Goal: Communication & Community: Answer question/provide support

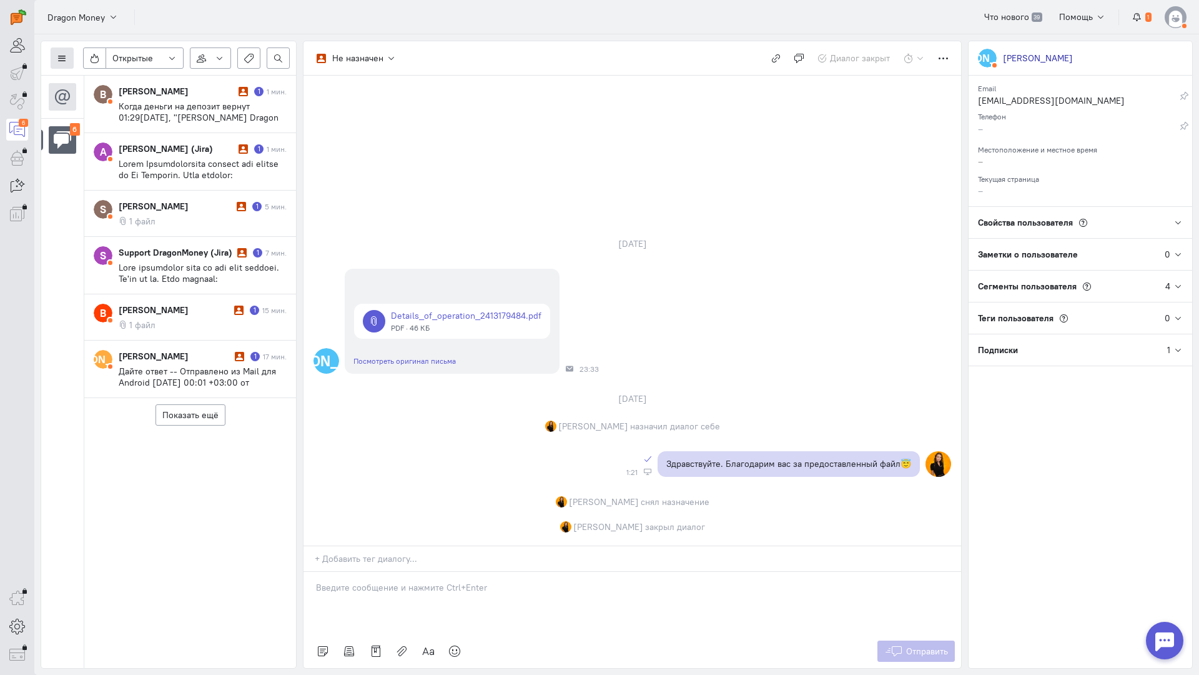
click at [56, 59] on button at bounding box center [62, 57] width 23 height 21
click at [95, 79] on span "Список пользователей" at bounding box center [121, 82] width 93 height 11
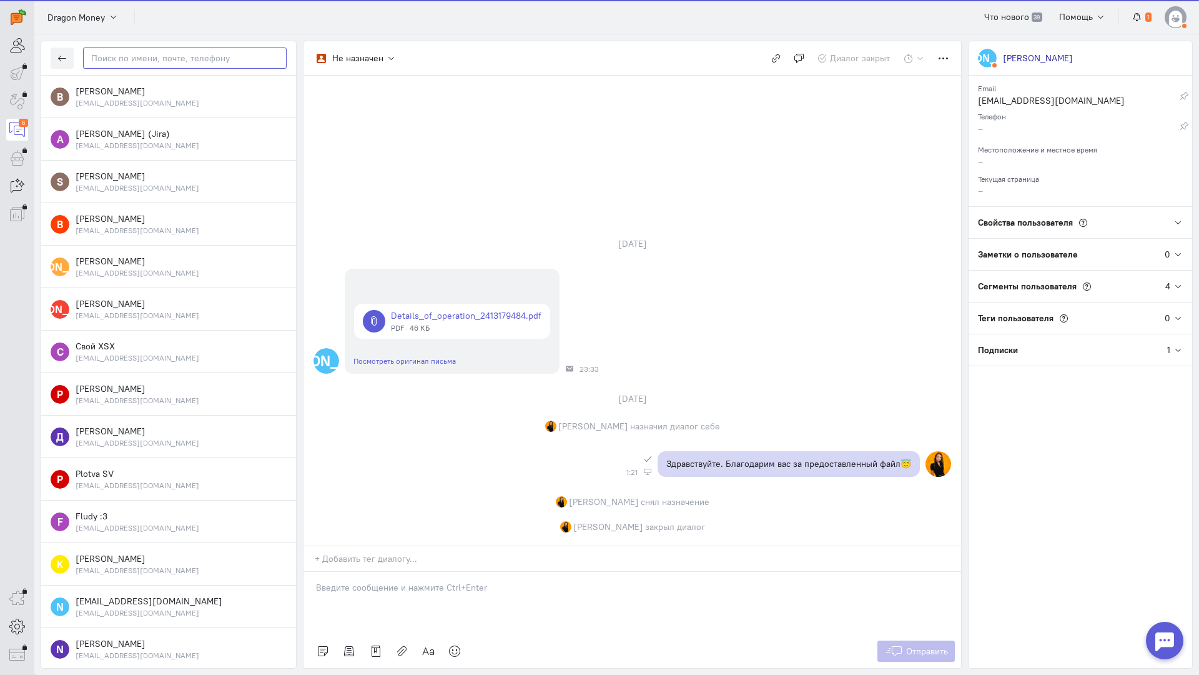
click at [127, 60] on input "text" at bounding box center [185, 57] width 204 height 21
paste input "shtezelslava77@"
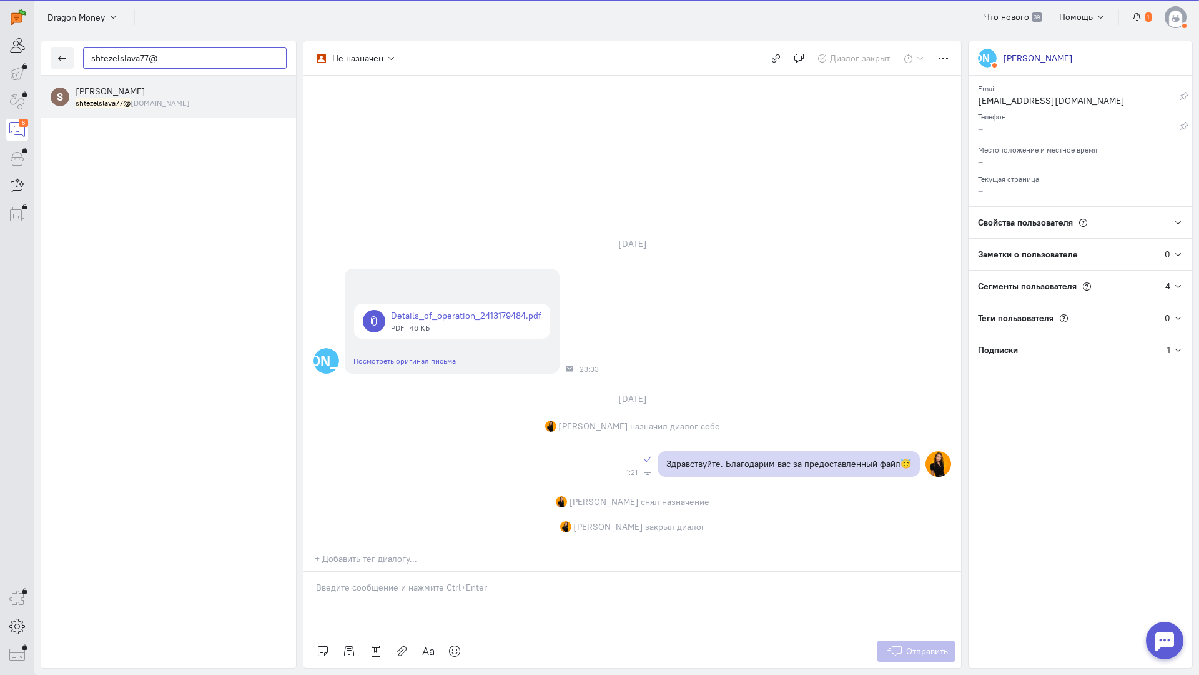
type input "shtezelslava77@"
click at [142, 98] on small "shtezelslava77@ [DOMAIN_NAME]" at bounding box center [133, 102] width 114 height 11
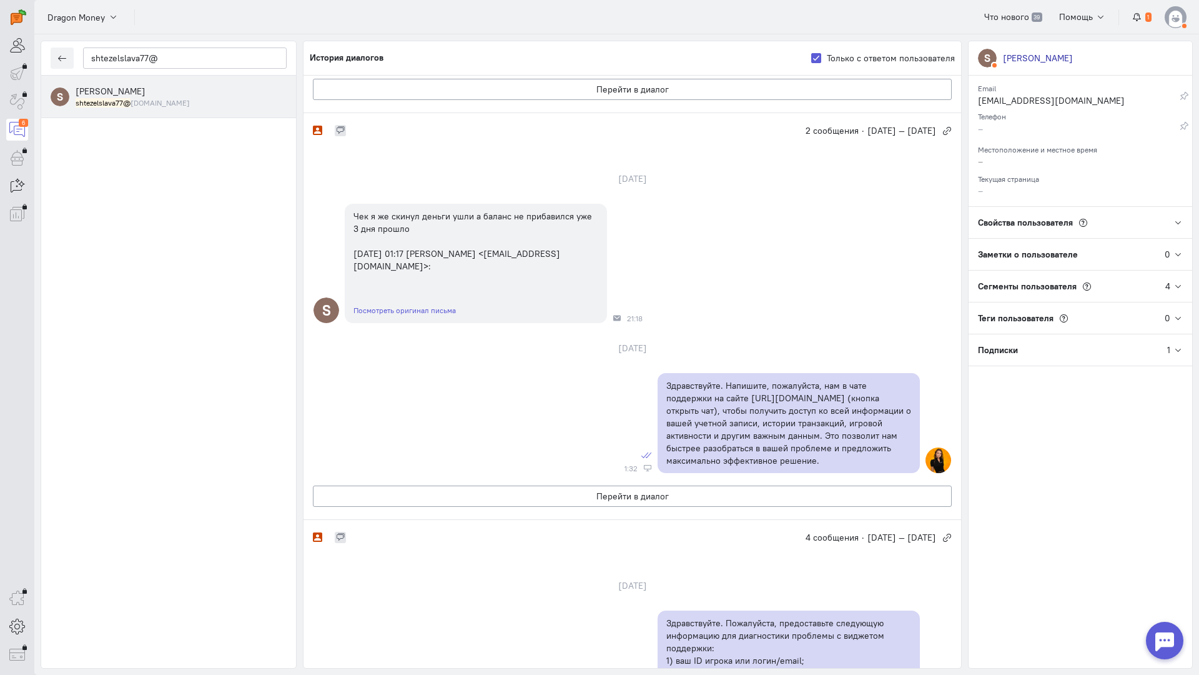
scroll to position [62, 0]
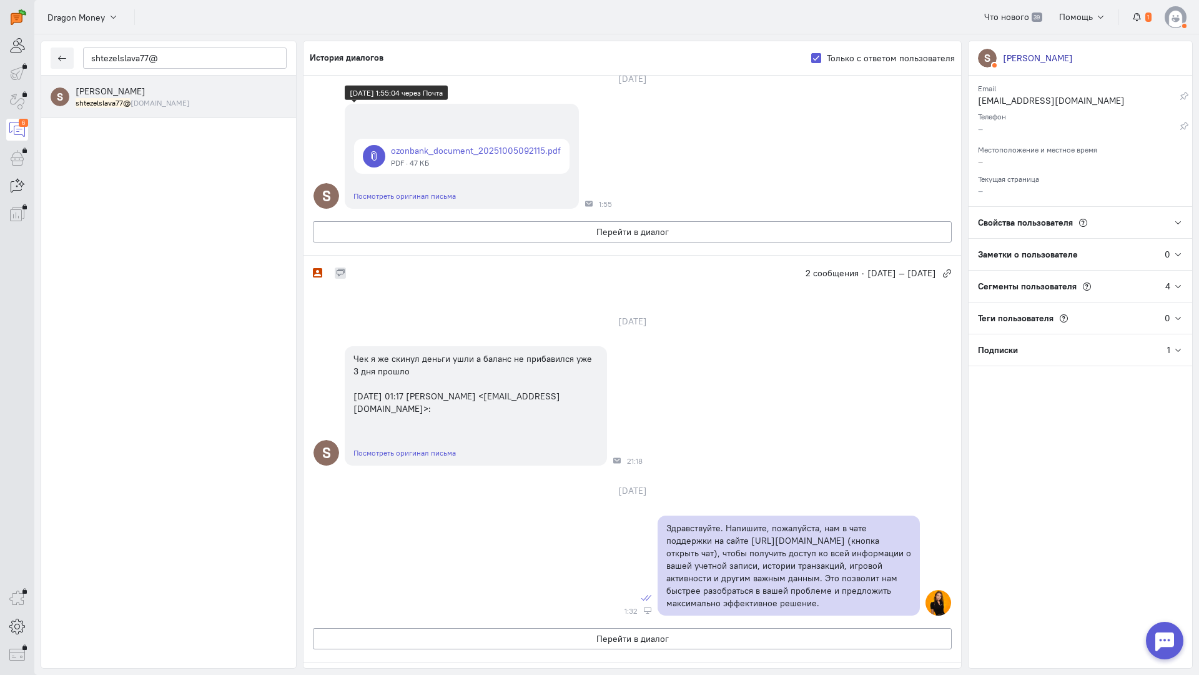
click at [463, 159] on link at bounding box center [461, 156] width 215 height 35
click at [577, 227] on button "Перейти в диалог" at bounding box center [632, 231] width 639 height 21
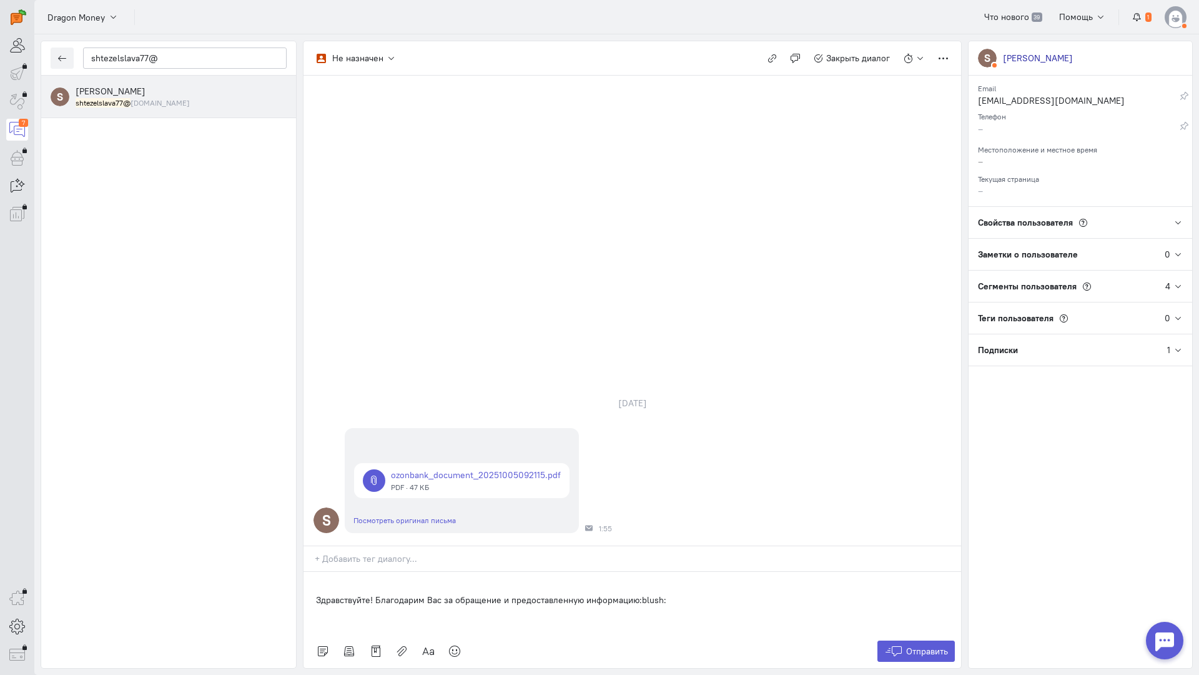
click at [314, 572] on div "Здравствуйте! Благодарим Вас за обращение и предоставленную информацию:blush:" at bounding box center [633, 603] width 658 height 62
click at [938, 645] on span "Отправить" at bounding box center [927, 650] width 42 height 11
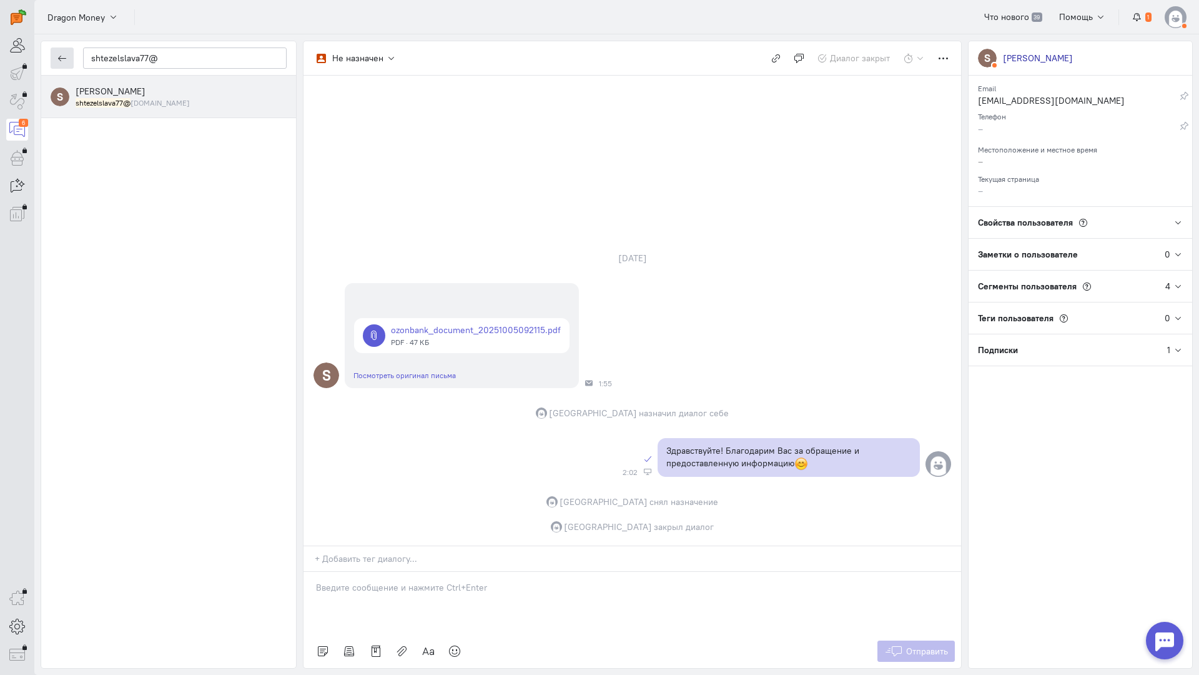
click at [62, 52] on button "button" at bounding box center [62, 57] width 23 height 21
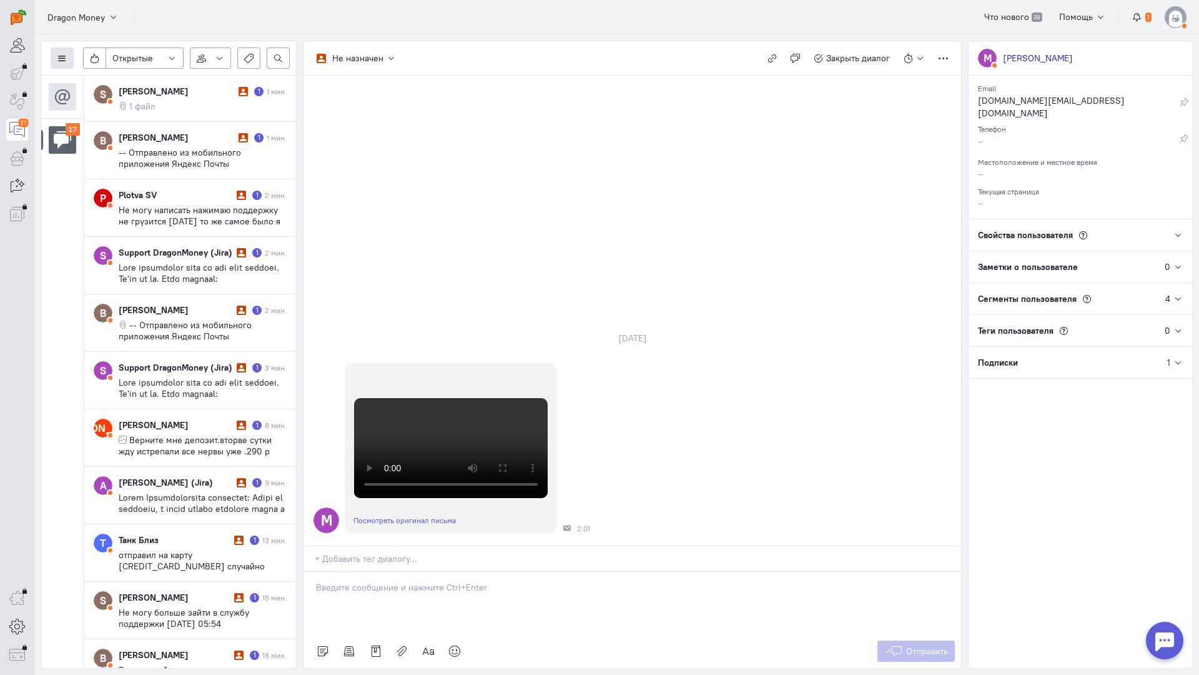
click at [66, 56] on icon at bounding box center [61, 58] width 9 height 9
click at [90, 82] on span "Список пользователей" at bounding box center [121, 82] width 93 height 11
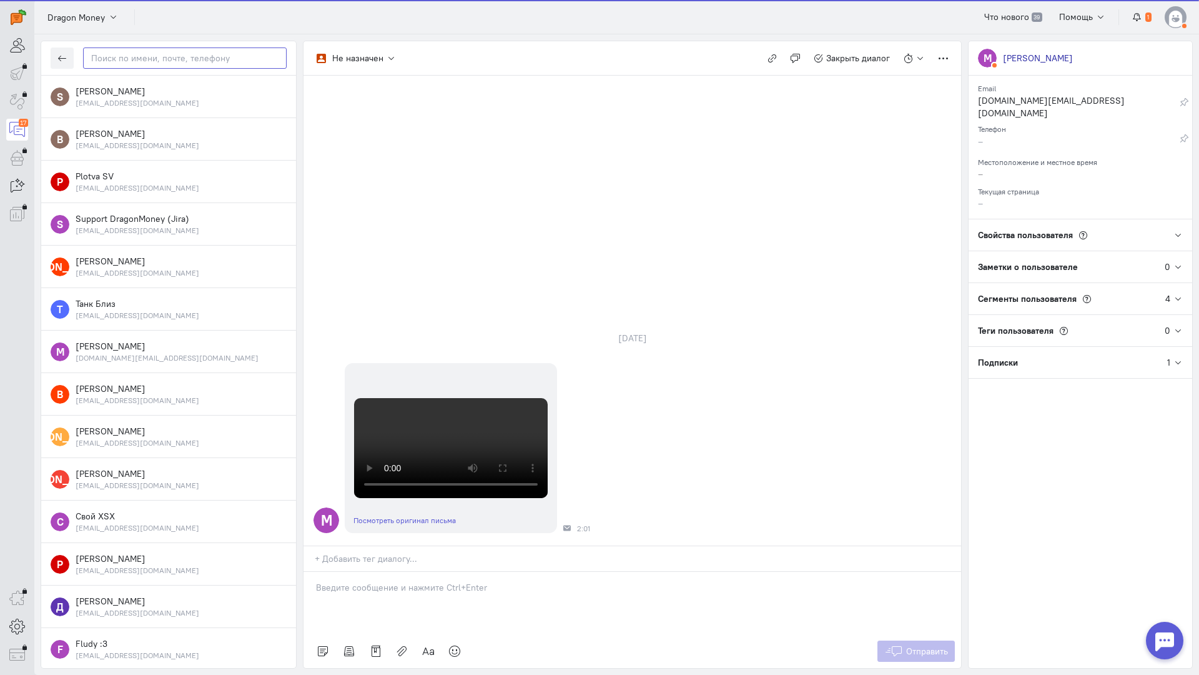
click at [160, 54] on input "text" at bounding box center [185, 57] width 204 height 21
paste input "shtezelslava77@"
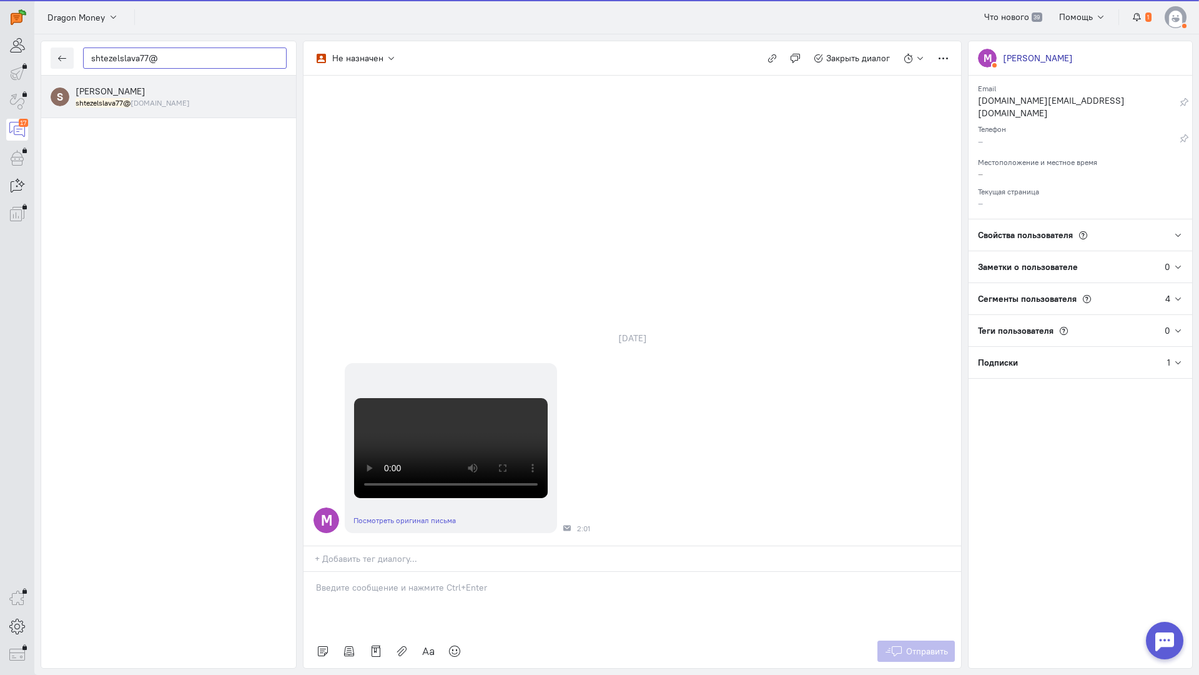
type input "shtezelslava77@"
click at [151, 105] on small "shtezelslava77@ [DOMAIN_NAME]" at bounding box center [133, 102] width 114 height 11
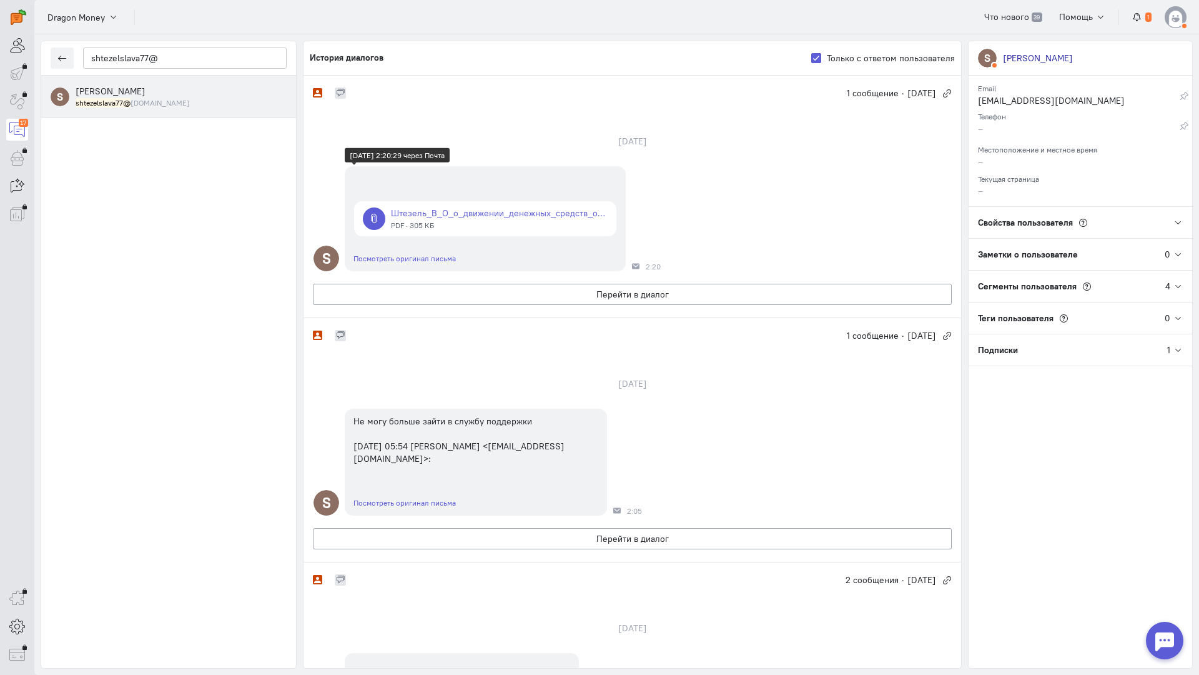
click at [468, 219] on link at bounding box center [485, 218] width 262 height 35
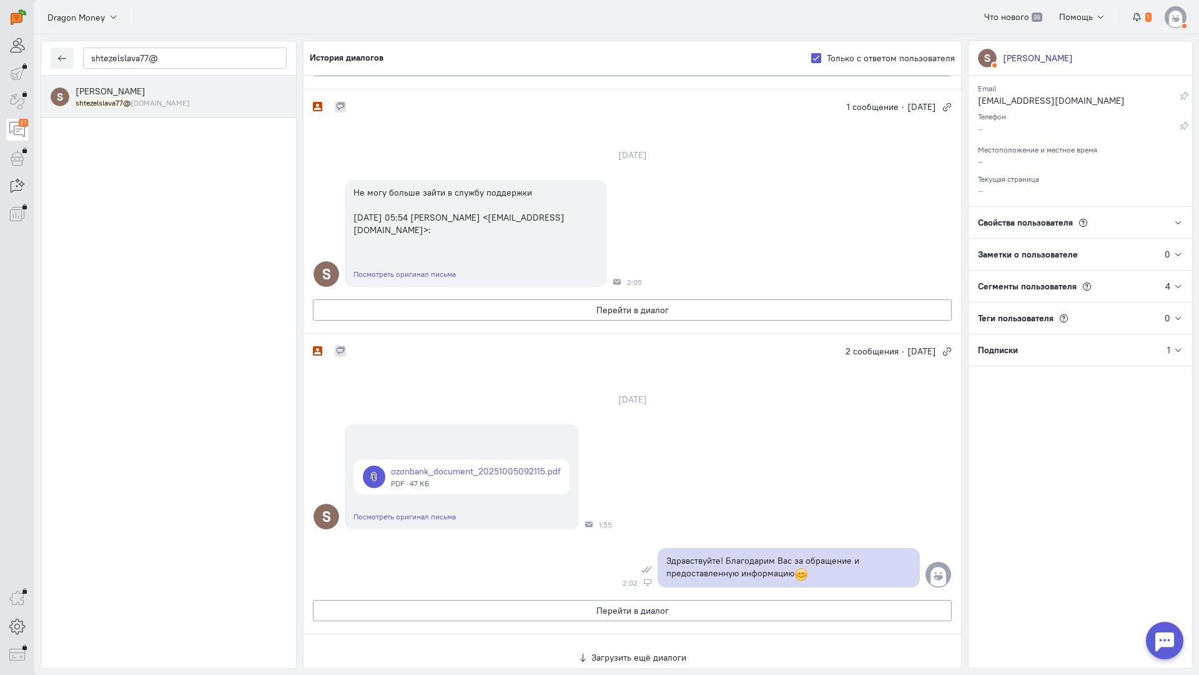
scroll to position [305, 0]
click at [460, 542] on div "Здравствуйте! Благодарим Вас за обращение и предоставленную информацию" at bounding box center [633, 568] width 658 height 52
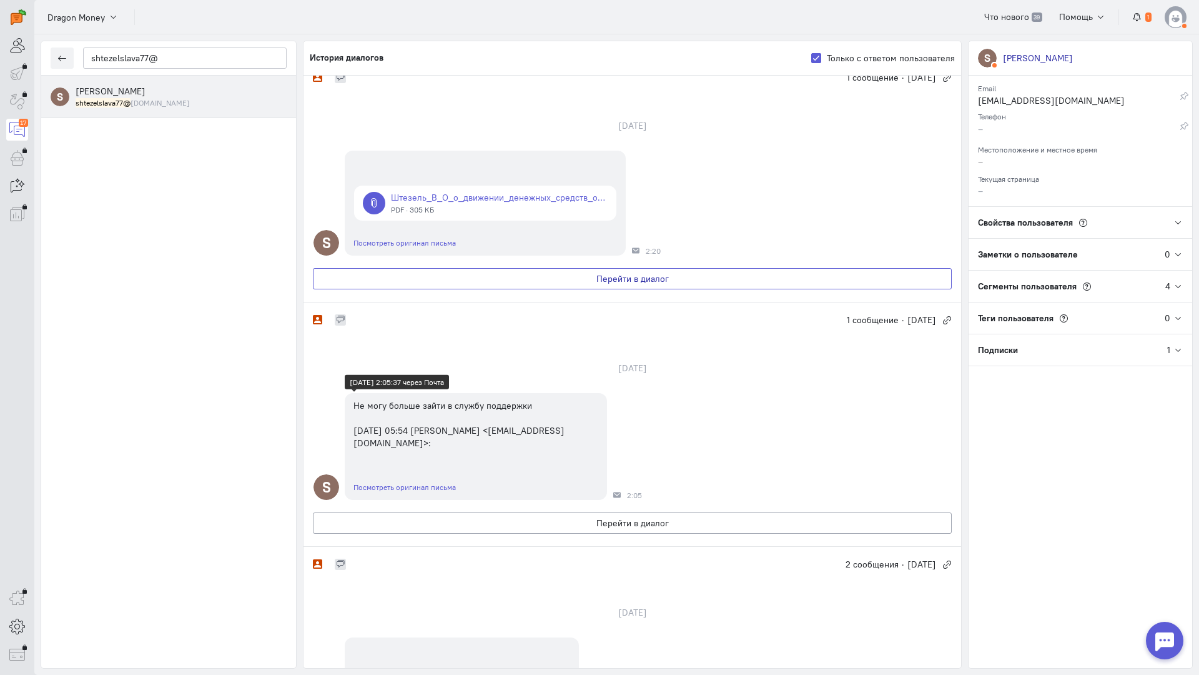
scroll to position [0, 0]
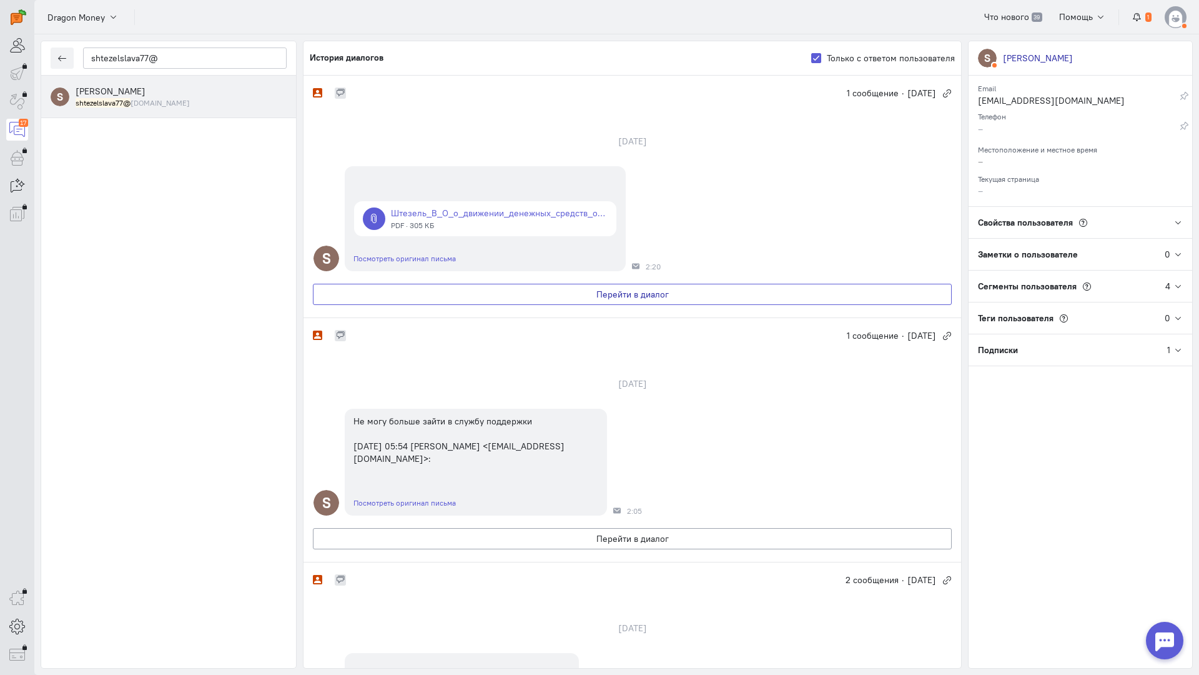
click at [514, 295] on button "Перейти в диалог" at bounding box center [632, 294] width 639 height 21
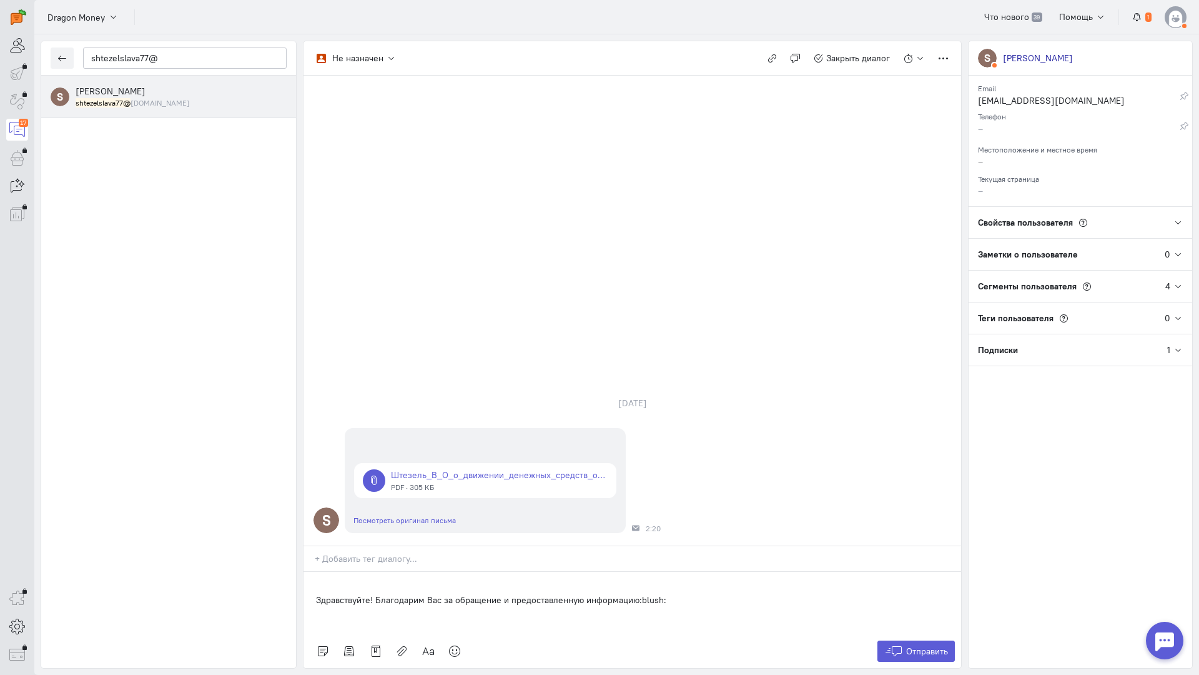
click at [309, 572] on div "Здравствуйте! Благодарим Вас за обращение и предоставленную информацию:blush:" at bounding box center [633, 603] width 658 height 62
click at [934, 640] on button "Отправить" at bounding box center [917, 650] width 78 height 21
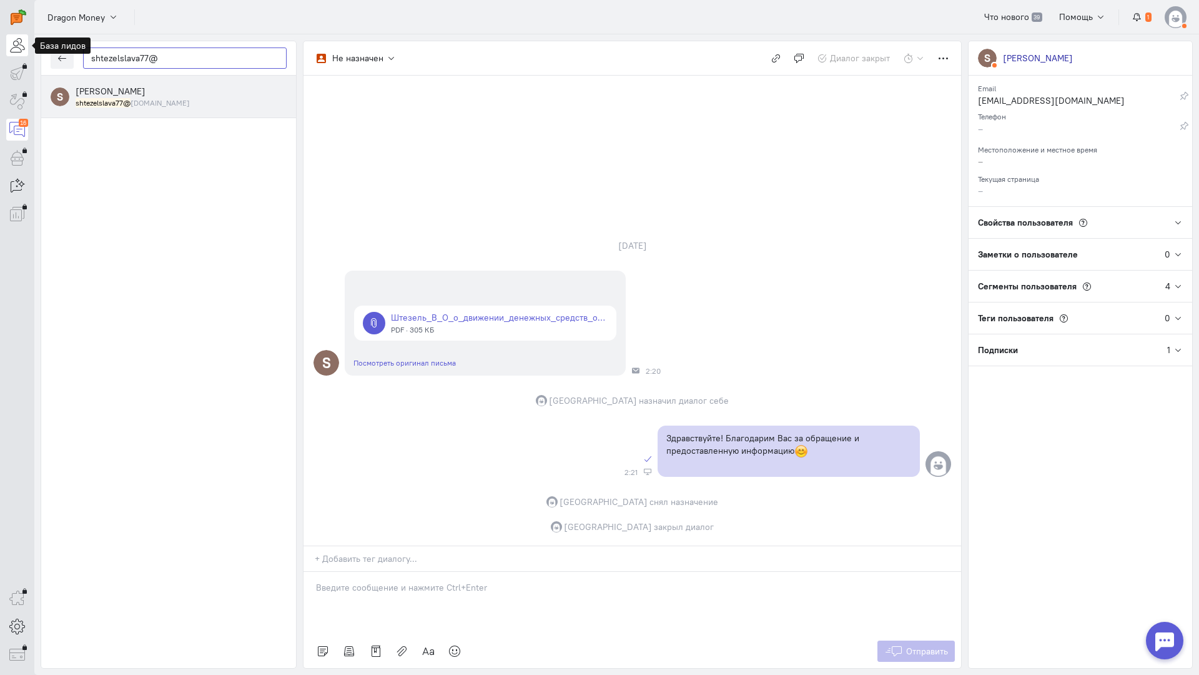
drag, startPoint x: 189, startPoint y: 59, endPoint x: 11, endPoint y: 52, distance: 178.8
click at [11, 52] on div "operator conversation-V1122-10000-3month 16" at bounding box center [599, 337] width 1199 height 675
click at [54, 63] on button "button" at bounding box center [62, 57] width 23 height 21
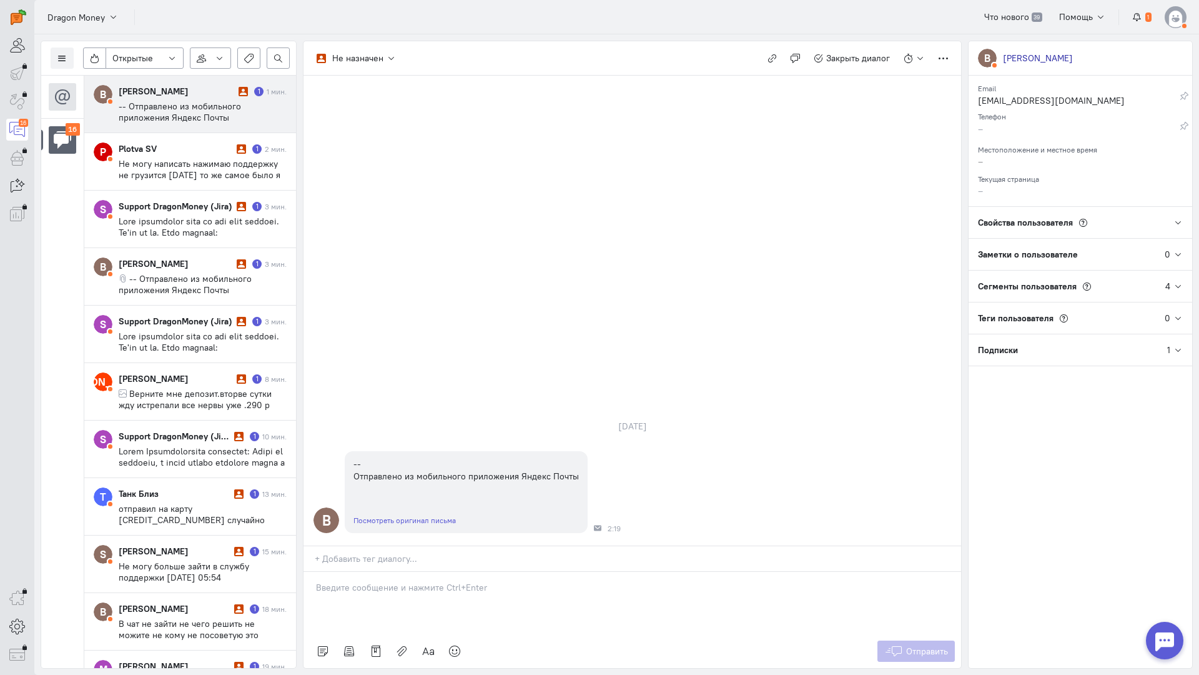
click at [74, 61] on div "Список пользователей Включить темную тему Открытые Открытые диалоги Отложенные …" at bounding box center [168, 58] width 255 height 34
click at [67, 61] on button at bounding box center [62, 57] width 23 height 21
click at [108, 82] on span "Список пользователей" at bounding box center [121, 82] width 93 height 11
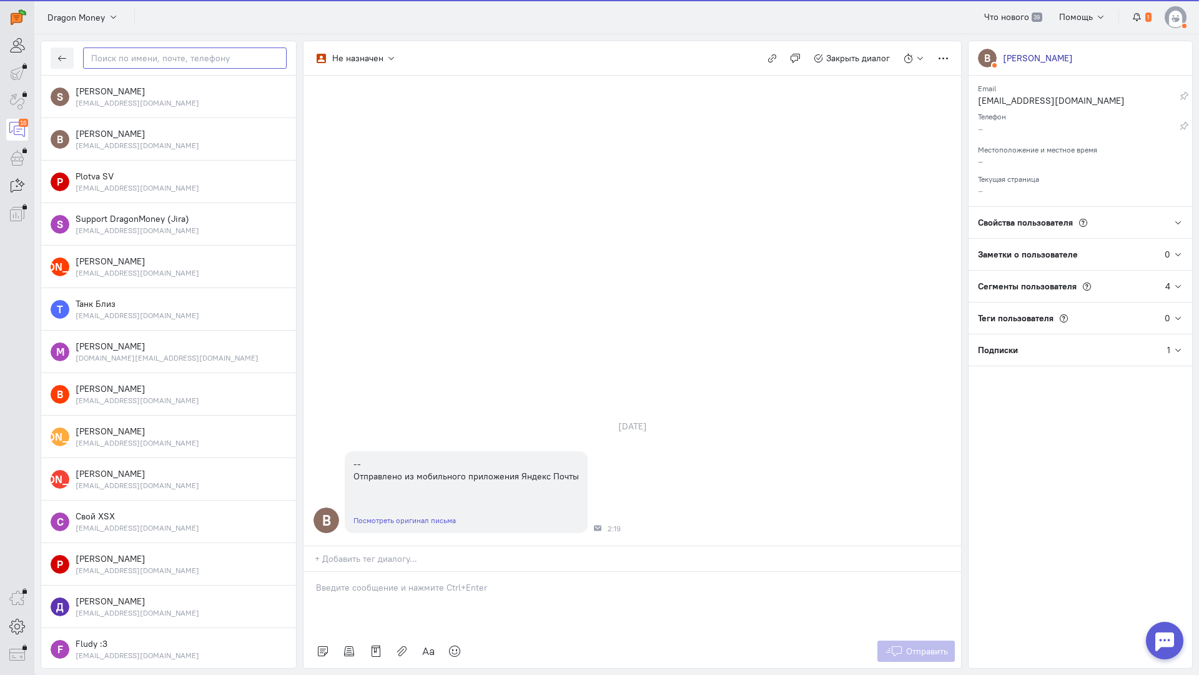
click at [153, 68] on input "text" at bounding box center [185, 57] width 204 height 21
paste input "shtezelslava77@"
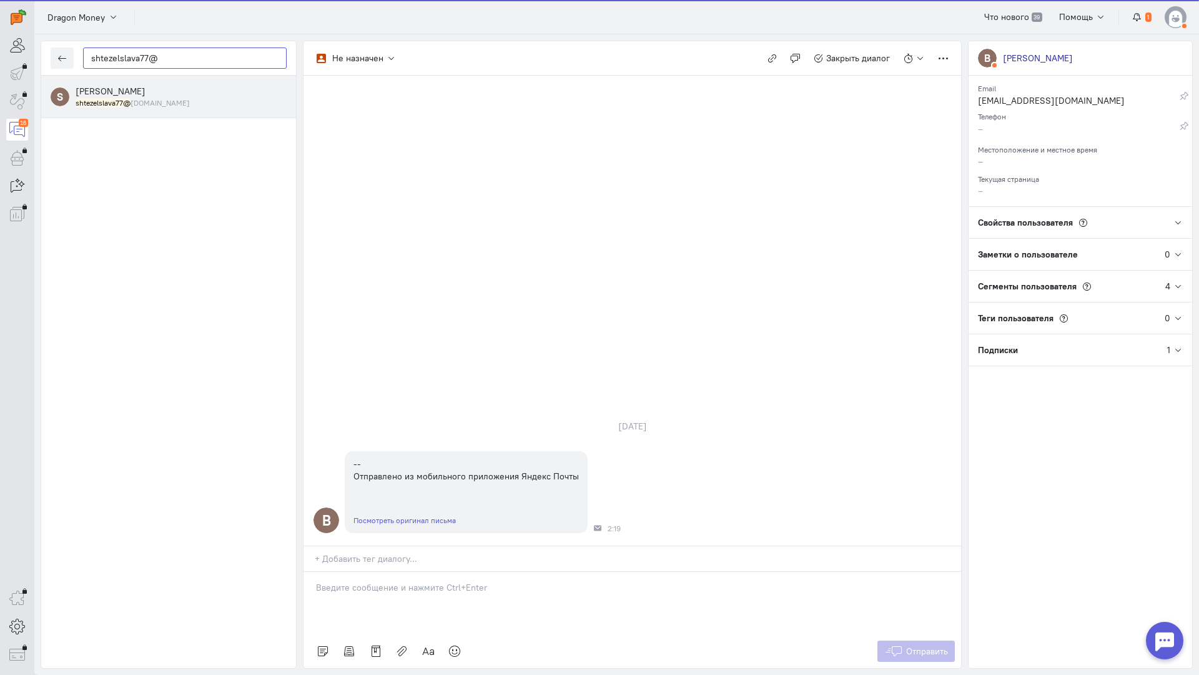
type input "shtezelslava77@"
click at [151, 102] on small "shtezelslava77@ [DOMAIN_NAME]" at bounding box center [133, 102] width 114 height 11
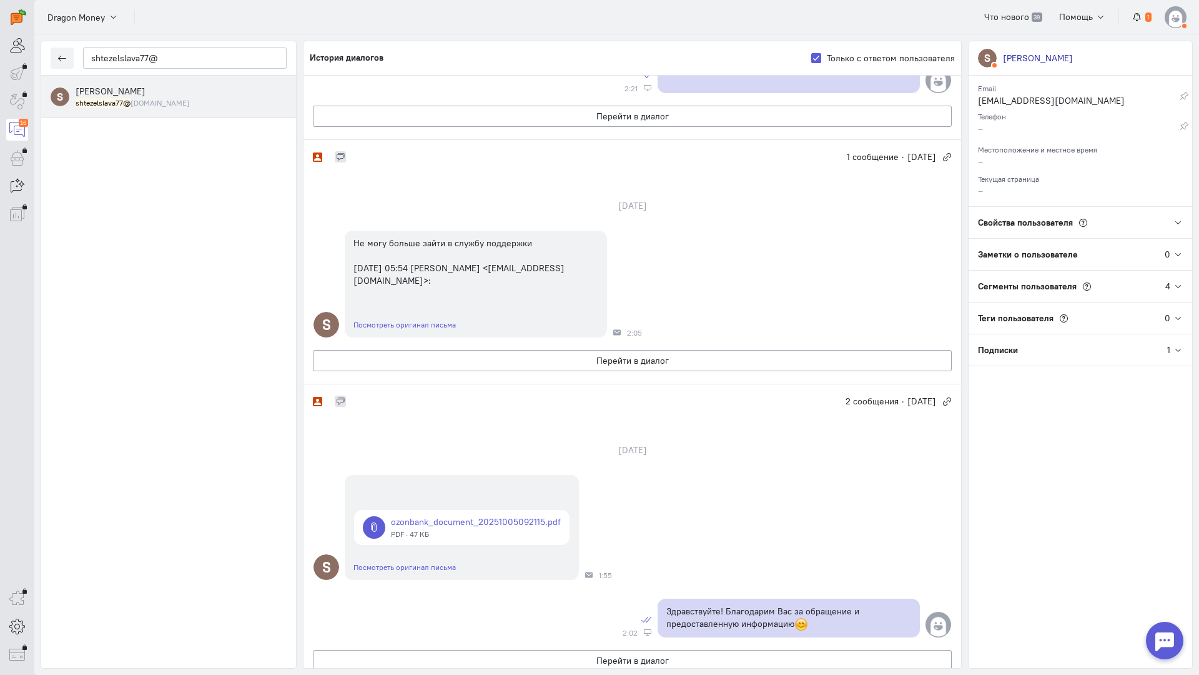
scroll to position [250, 0]
click at [1092, 439] on div "S [PERSON_NAME] Email [EMAIL_ADDRESS][DOMAIN_NAME] Редактировать Скопировать Уд…" at bounding box center [1080, 355] width 225 height 628
click at [435, 360] on button "Перейти в диалог" at bounding box center [632, 359] width 639 height 21
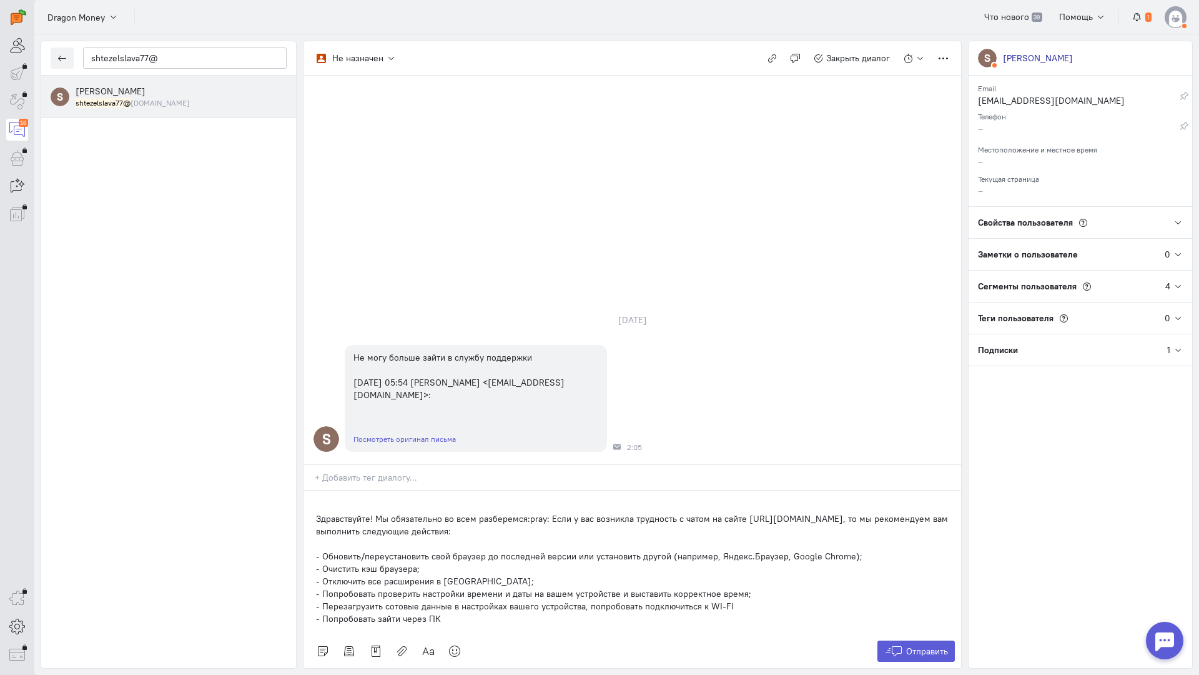
click at [309, 490] on div "Здравствуйте! Мы обязательно во всем разберемся:pray: Если у вас возникла трудн…" at bounding box center [633, 562] width 658 height 144
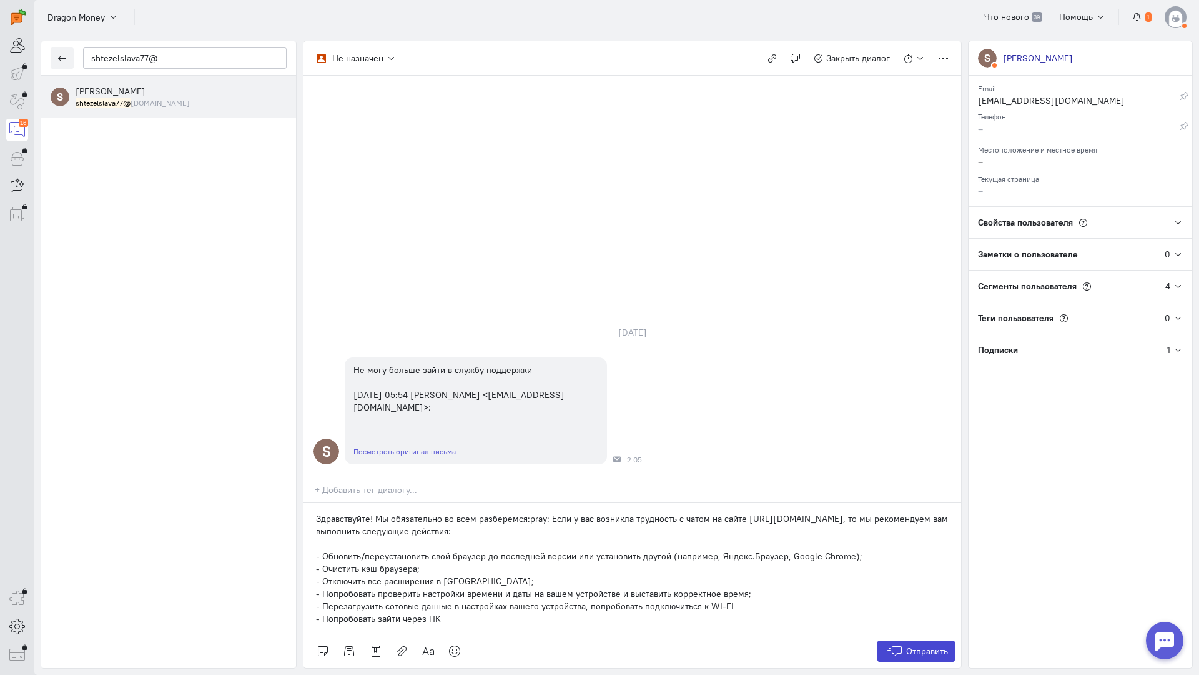
click at [939, 645] on span "Отправить" at bounding box center [927, 650] width 42 height 11
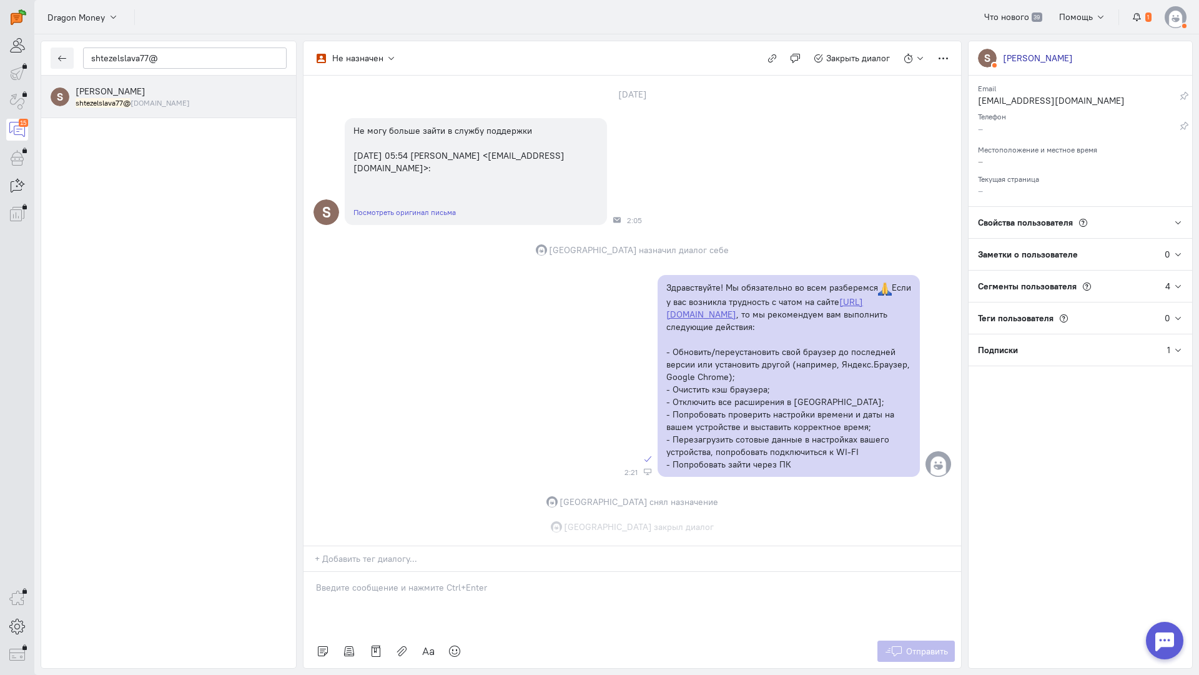
scroll to position [78, 0]
click at [66, 60] on button "button" at bounding box center [62, 57] width 23 height 21
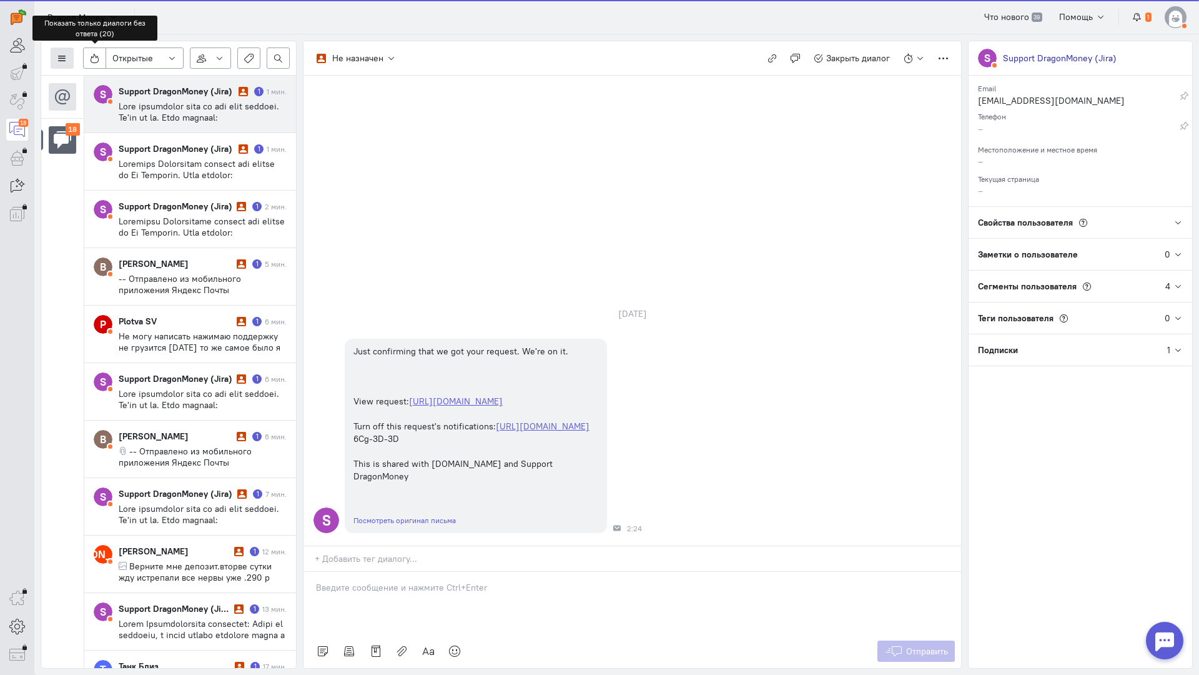
scroll to position [307, 0]
click at [67, 57] on button at bounding box center [62, 57] width 23 height 21
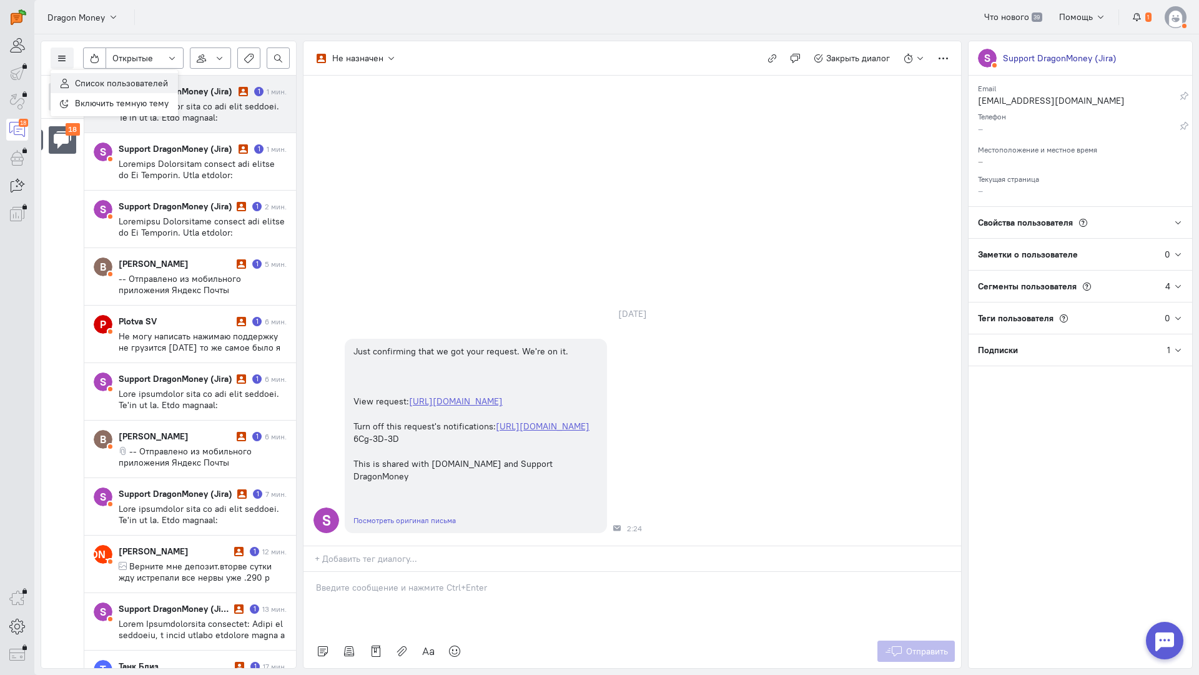
click at [81, 75] on button "Список пользователей" at bounding box center [114, 83] width 127 height 20
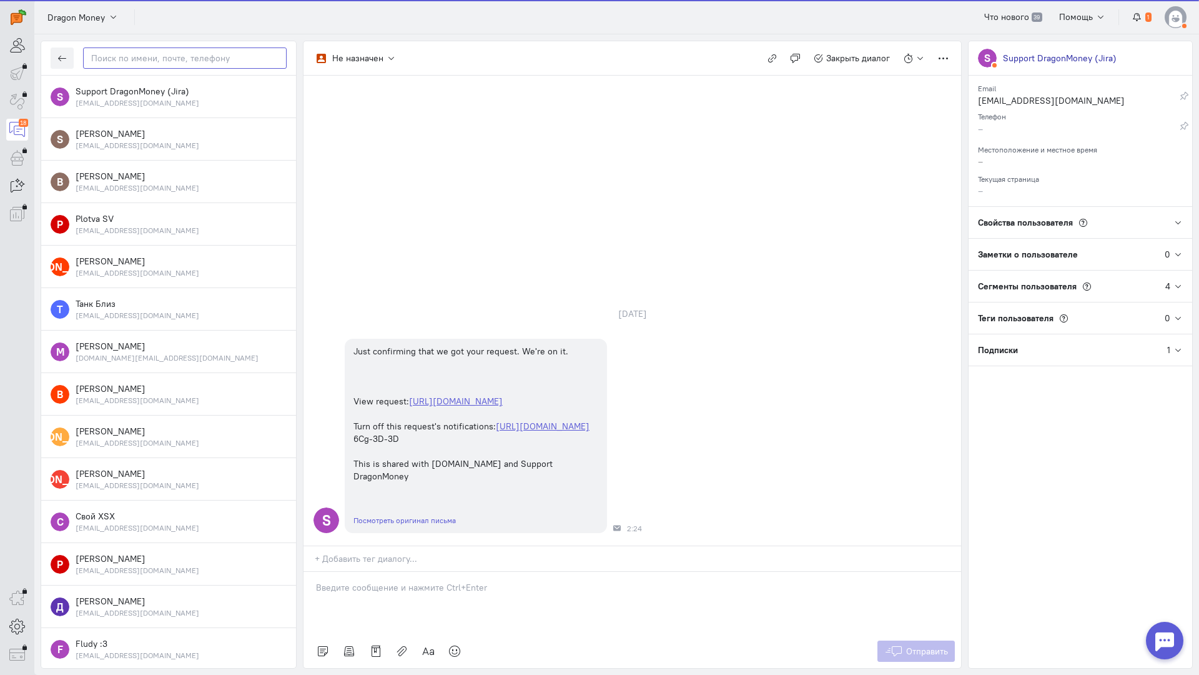
click at [104, 56] on input "text" at bounding box center [185, 57] width 204 height 21
paste input "[DOMAIN_NAME][EMAIL_ADDRESS]"
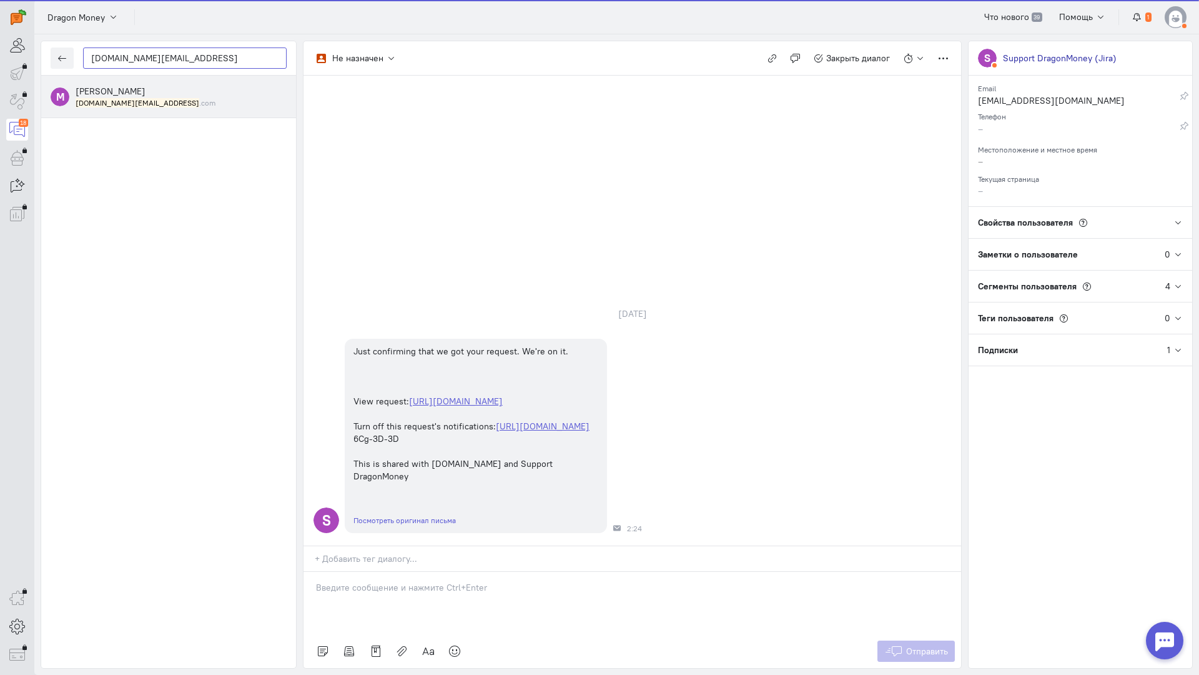
type input "[DOMAIN_NAME][EMAIL_ADDRESS]"
click at [139, 101] on small "[DOMAIN_NAME][EMAIL_ADDRESS] .com" at bounding box center [146, 102] width 140 height 11
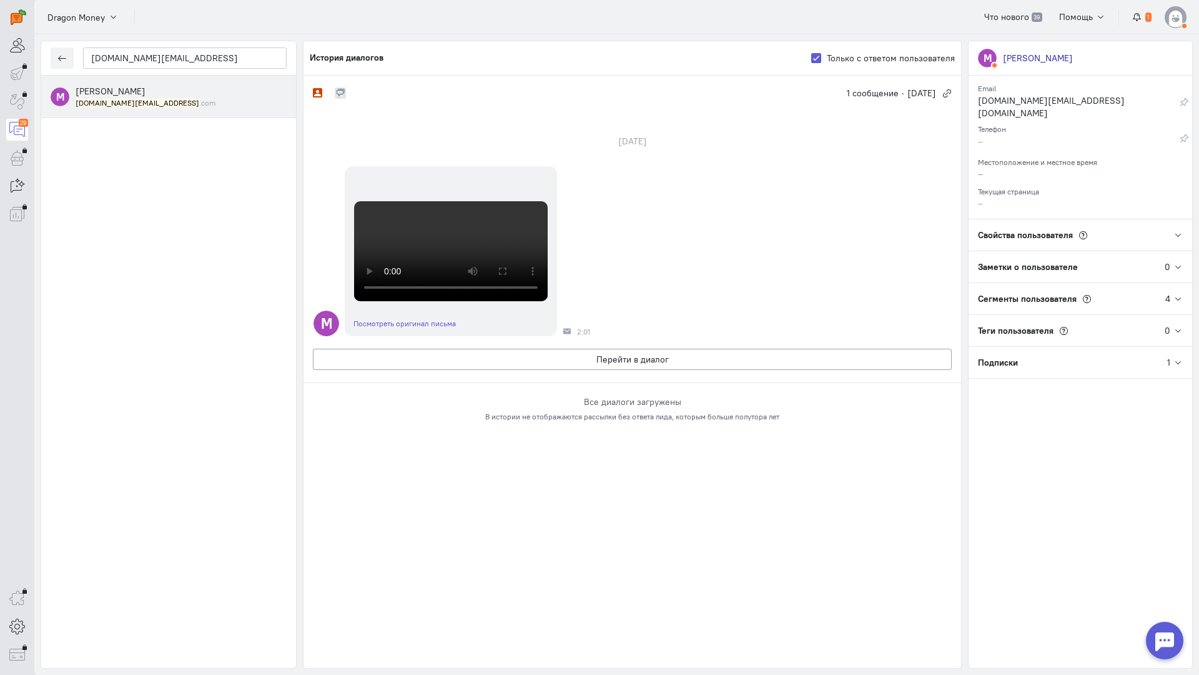
scroll to position [43, 0]
